Goal: Feedback & Contribution: Leave review/rating

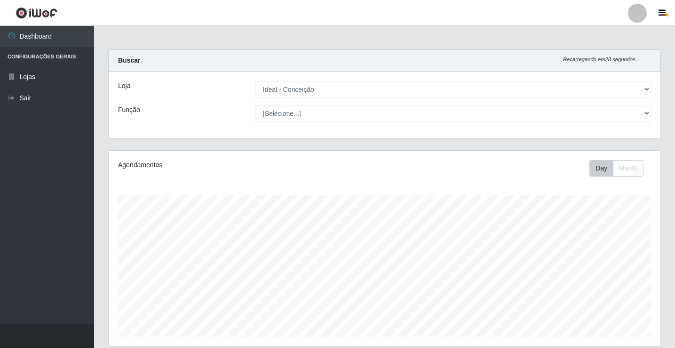
select select "231"
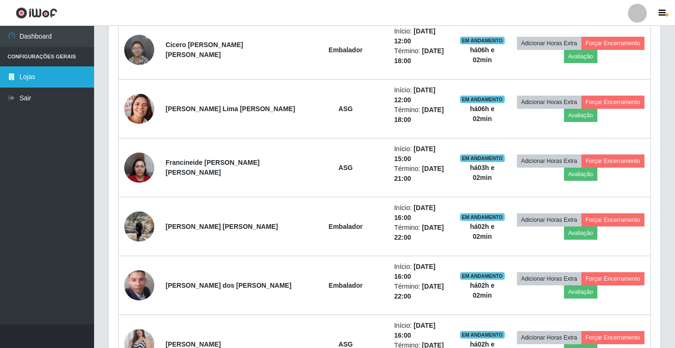
scroll to position [195, 552]
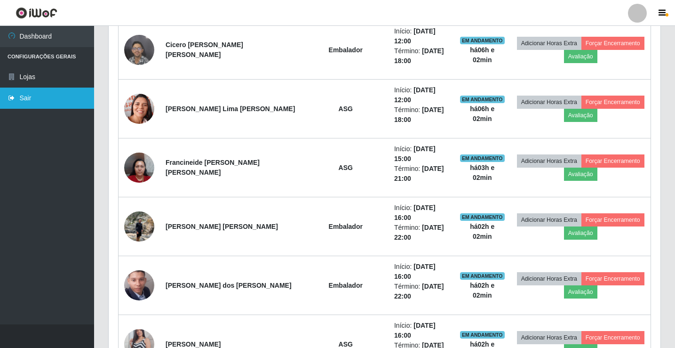
click at [41, 100] on link "Sair" at bounding box center [47, 98] width 94 height 21
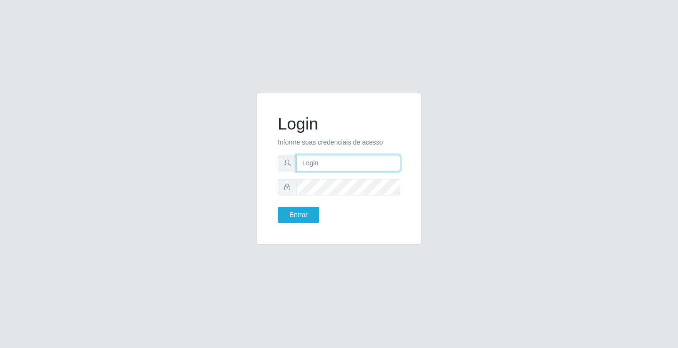
click at [330, 164] on input "text" at bounding box center [348, 163] width 104 height 16
type input "ediane@ideal"
click at [278, 207] on button "Entrar" at bounding box center [298, 215] width 41 height 16
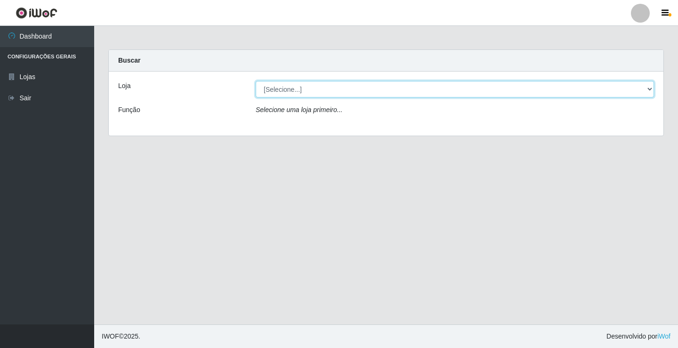
drag, startPoint x: 286, startPoint y: 87, endPoint x: 285, endPoint y: 96, distance: 8.5
click at [286, 87] on select "[Selecione...] Ideal - Conceição" at bounding box center [455, 89] width 398 height 16
select select "231"
click at [256, 81] on select "[Selecione...] Ideal - Conceição" at bounding box center [455, 89] width 398 height 16
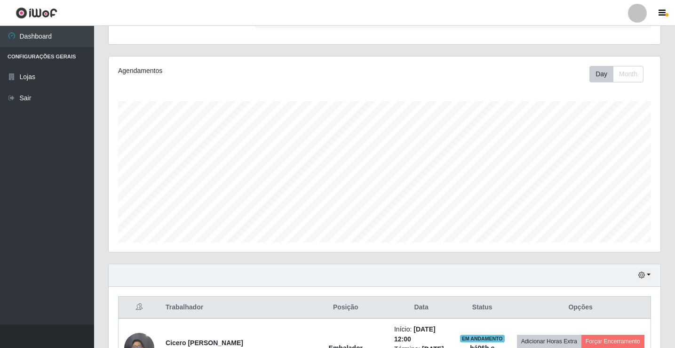
scroll to position [282, 0]
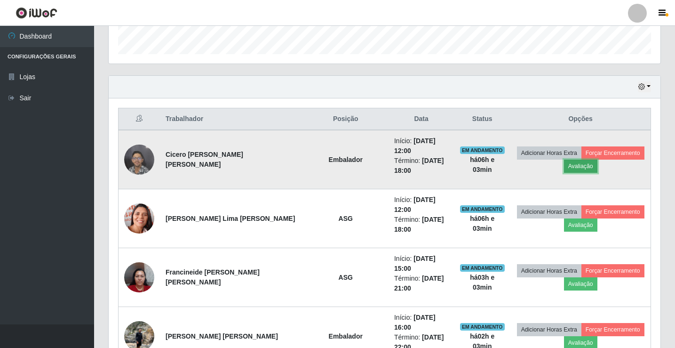
click at [568, 164] on button "Avaliação" at bounding box center [580, 166] width 33 height 13
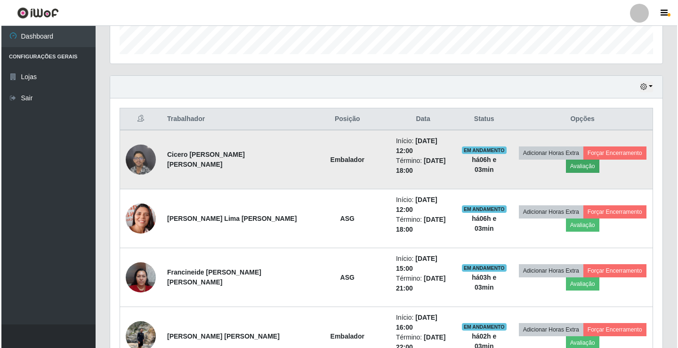
scroll to position [195, 547]
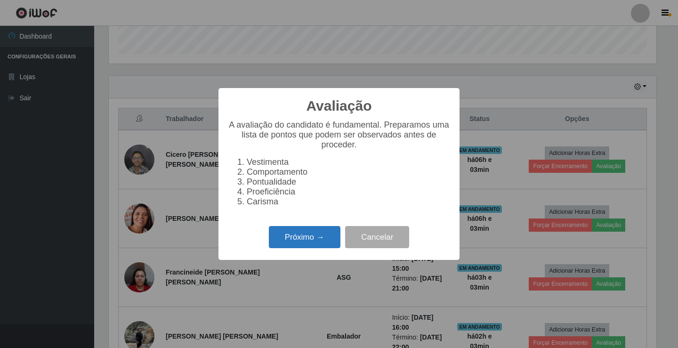
click at [301, 246] on button "Próximo →" at bounding box center [305, 237] width 72 height 22
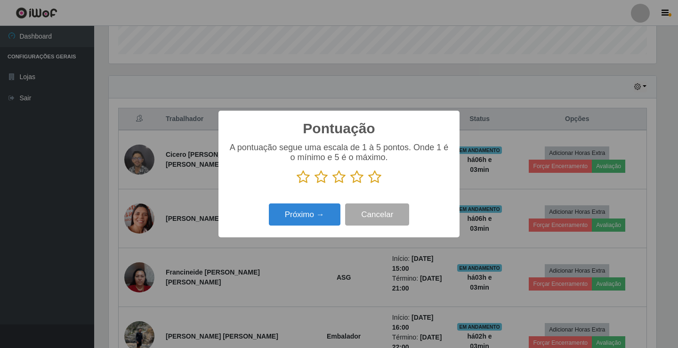
click at [377, 179] on icon at bounding box center [374, 177] width 13 height 14
click at [368, 184] on input "radio" at bounding box center [368, 184] width 0 height 0
click at [327, 212] on button "Próximo →" at bounding box center [305, 214] width 72 height 22
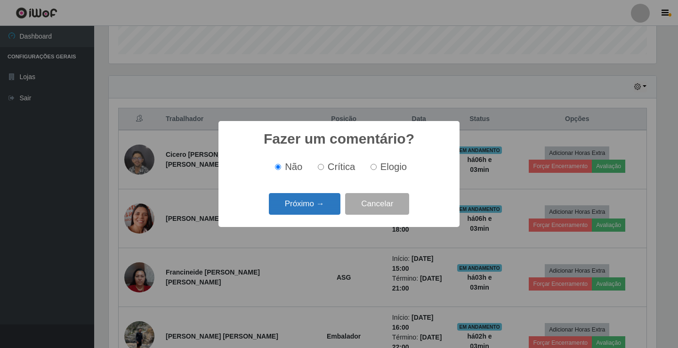
click at [319, 211] on button "Próximo →" at bounding box center [305, 204] width 72 height 22
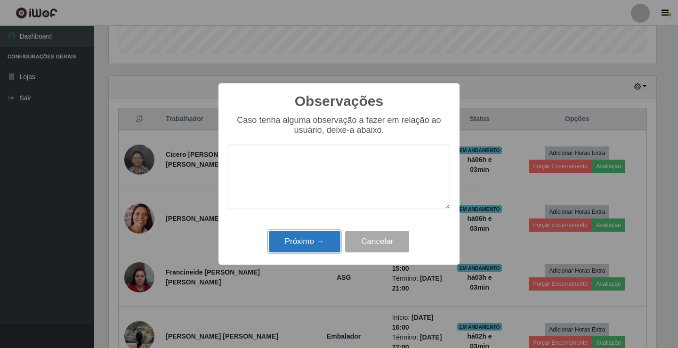
click at [316, 241] on button "Próximo →" at bounding box center [305, 242] width 72 height 22
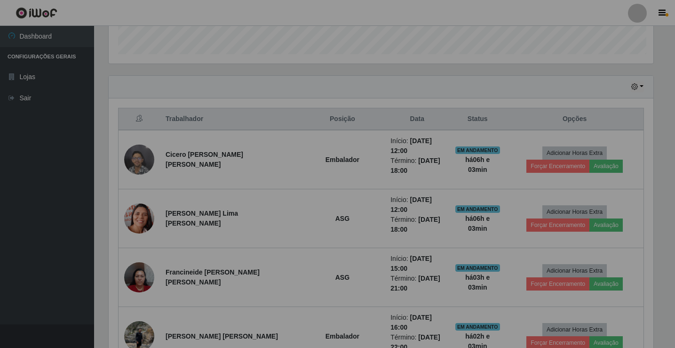
scroll to position [195, 552]
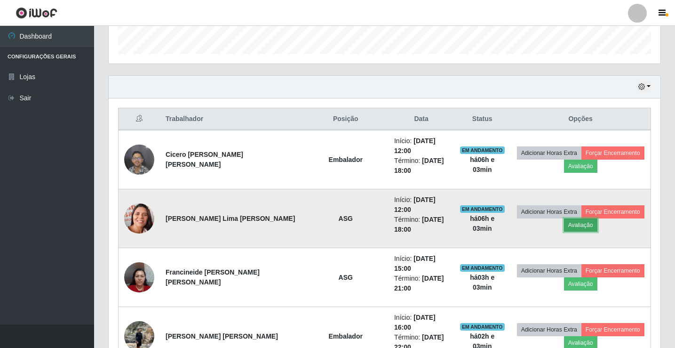
click at [579, 218] on button "Avaliação" at bounding box center [580, 224] width 33 height 13
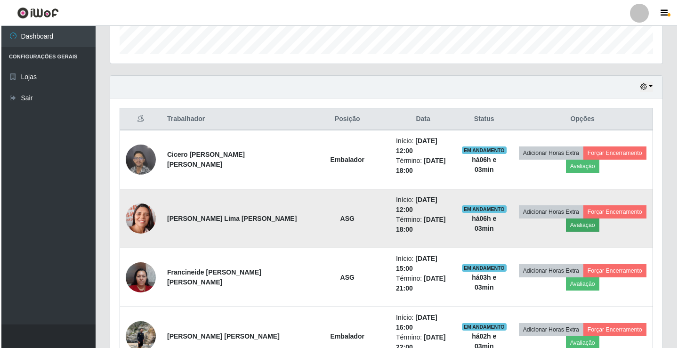
scroll to position [195, 547]
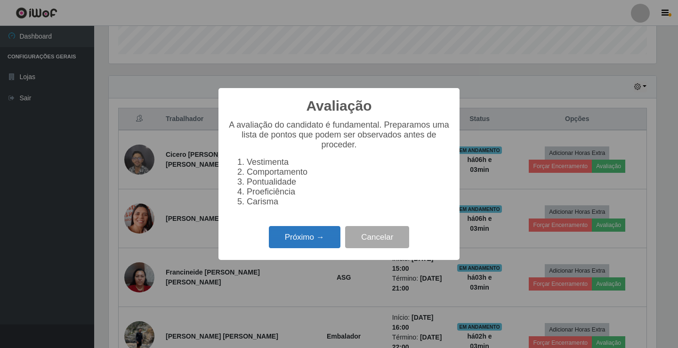
click at [308, 248] on button "Próximo →" at bounding box center [305, 237] width 72 height 22
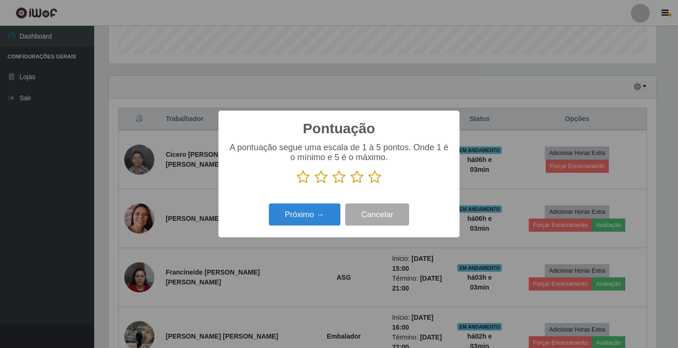
click at [367, 183] on p at bounding box center [339, 177] width 222 height 14
click at [376, 179] on icon at bounding box center [374, 177] width 13 height 14
click at [368, 184] on input "radio" at bounding box center [368, 184] width 0 height 0
click at [327, 202] on div "Próximo → Cancelar" at bounding box center [339, 214] width 222 height 27
click at [311, 236] on div "Pontuação × A pontuação segue uma escala de 1 à 5 pontos. Onde 1 é o mínimo e 5…" at bounding box center [338, 174] width 241 height 127
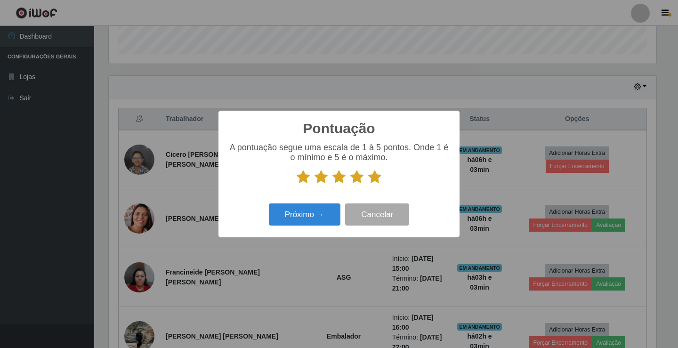
click at [306, 190] on div "A pontuação segue uma escala de 1 à 5 pontos. Onde 1 é o mínimo e 5 é o máximo." at bounding box center [339, 167] width 222 height 49
click at [308, 208] on button "Próximo →" at bounding box center [305, 214] width 72 height 22
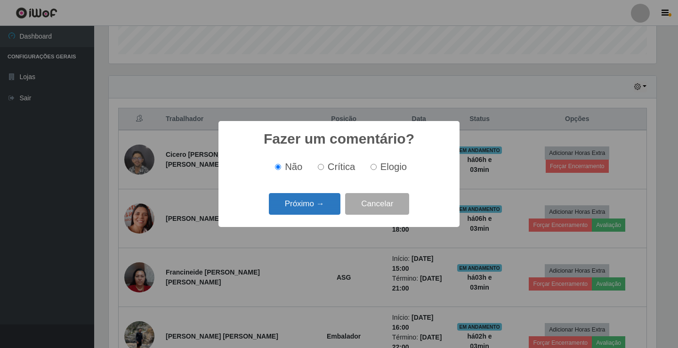
click at [310, 212] on button "Próximo →" at bounding box center [305, 204] width 72 height 22
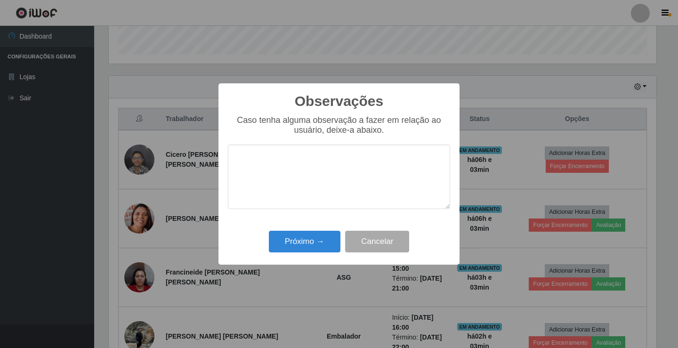
click at [328, 255] on div "Próximo → Cancelar" at bounding box center [339, 241] width 222 height 27
click at [329, 233] on button "Próximo →" at bounding box center [305, 242] width 72 height 22
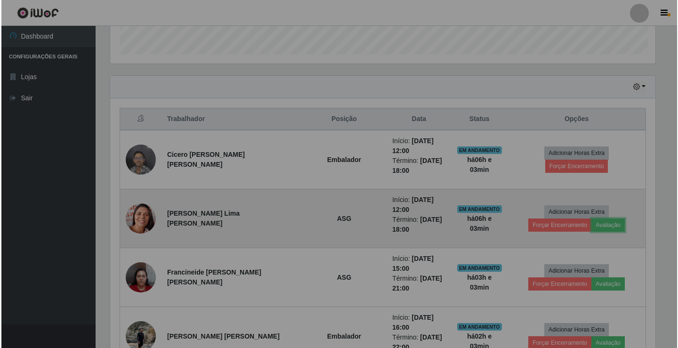
scroll to position [195, 552]
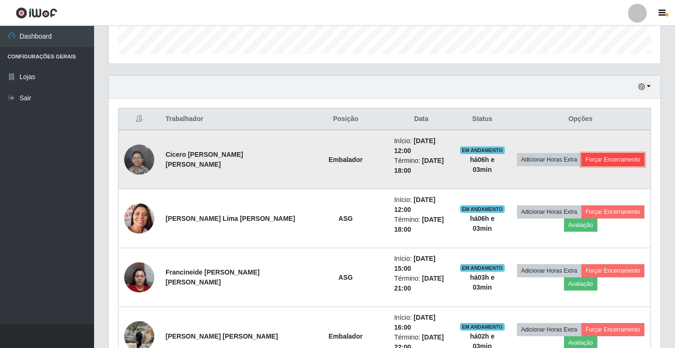
click at [618, 155] on button "Forçar Encerramento" at bounding box center [613, 159] width 63 height 13
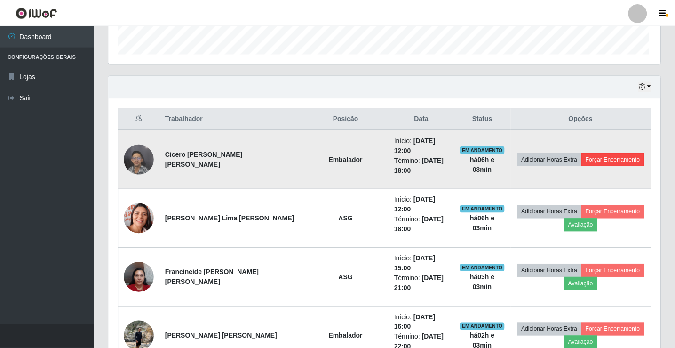
scroll to position [195, 547]
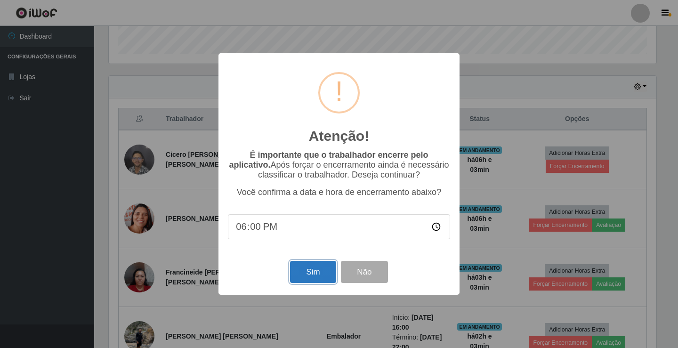
click at [301, 283] on button "Sim" at bounding box center [313, 272] width 46 height 22
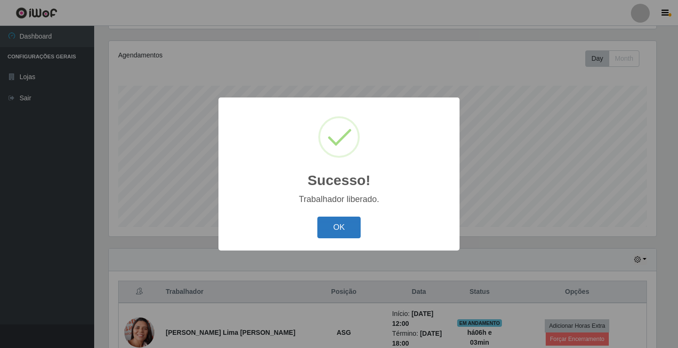
click at [352, 226] on button "OK" at bounding box center [339, 227] width 44 height 22
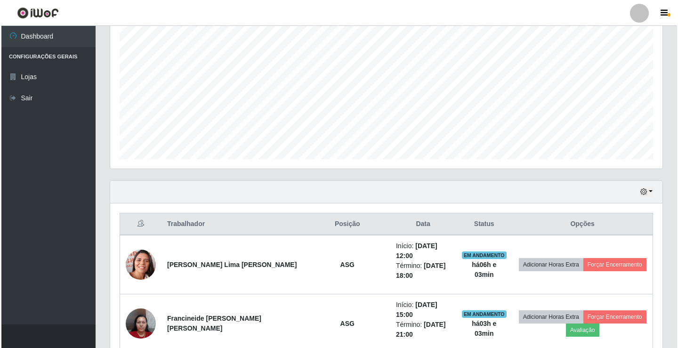
scroll to position [251, 0]
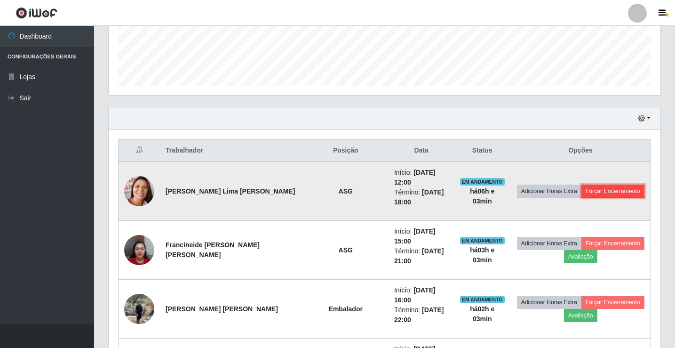
click at [594, 185] on button "Forçar Encerramento" at bounding box center [613, 190] width 63 height 13
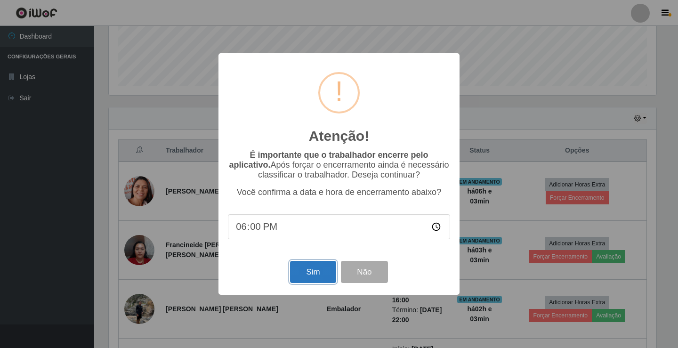
click at [315, 267] on button "Sim" at bounding box center [313, 272] width 46 height 22
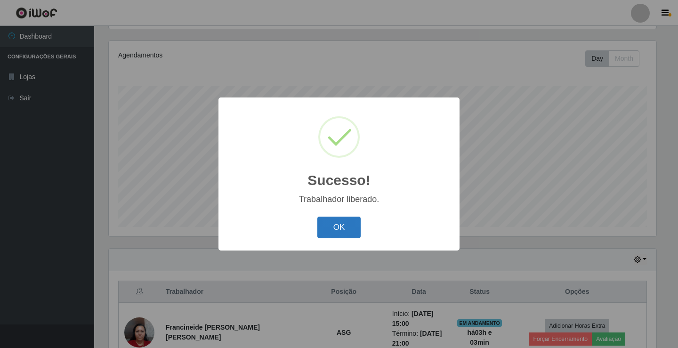
click at [342, 218] on button "OK" at bounding box center [339, 227] width 44 height 22
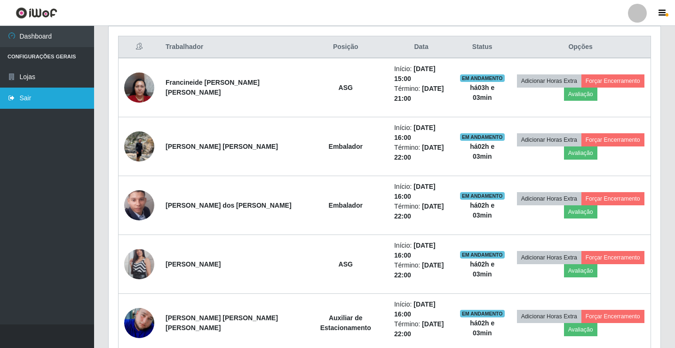
click at [41, 101] on link "Sair" at bounding box center [47, 98] width 94 height 21
